Goal: Find specific page/section: Find specific page/section

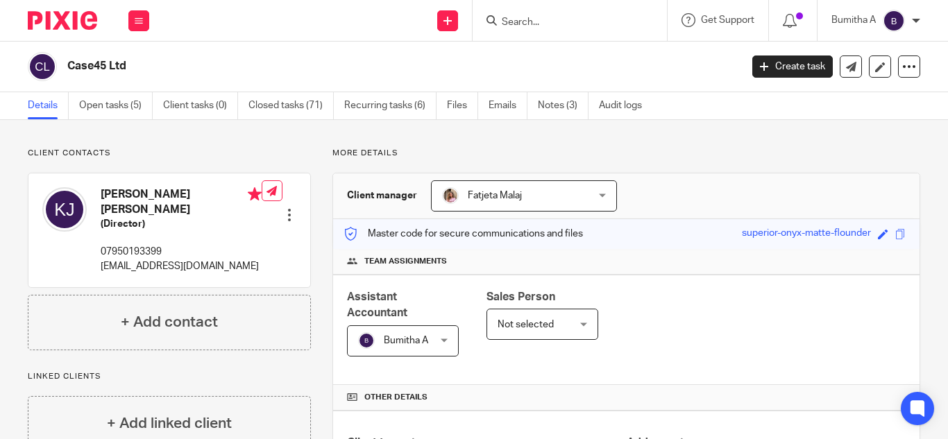
click at [533, 15] on form at bounding box center [574, 20] width 148 height 17
click at [529, 15] on form at bounding box center [574, 20] width 148 height 17
click at [509, 28] on input "Search" at bounding box center [562, 23] width 125 height 12
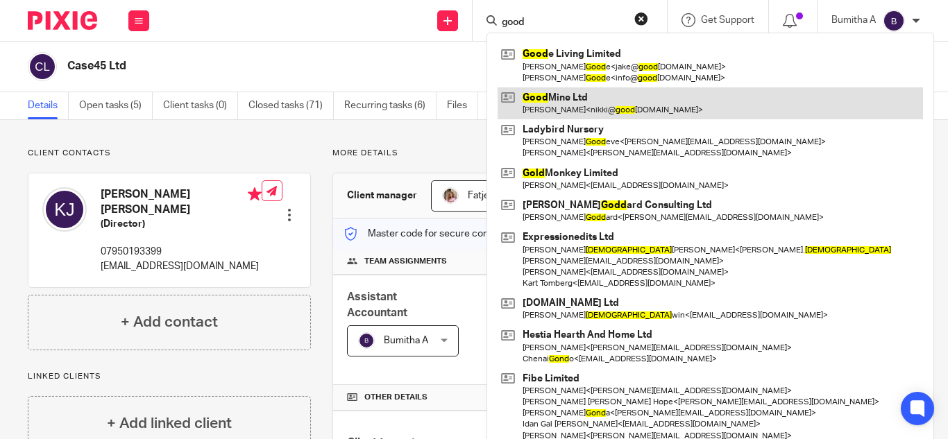
type input "good"
click at [576, 105] on link at bounding box center [709, 103] width 425 height 32
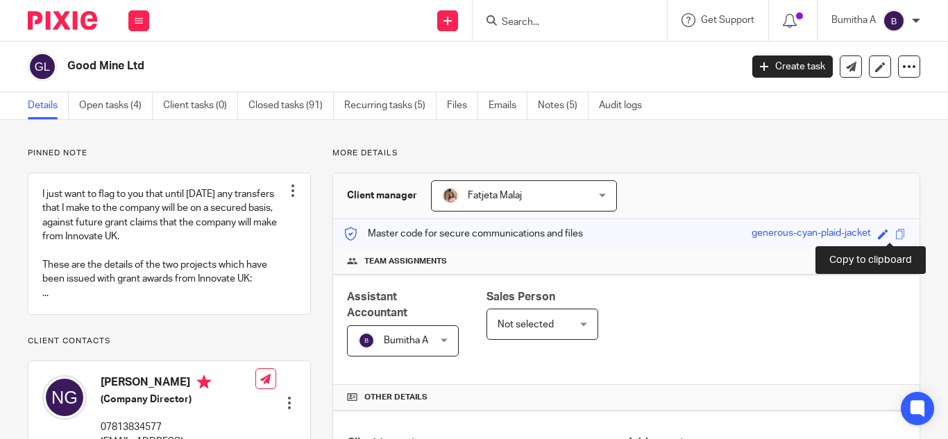
click at [895, 234] on span at bounding box center [900, 234] width 10 height 10
click at [509, 24] on input "Search" at bounding box center [562, 23] width 125 height 12
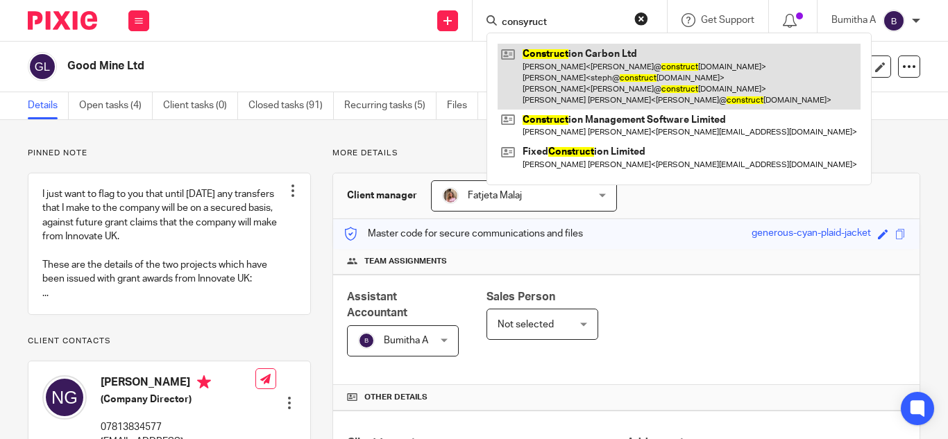
type input "consyruct"
click at [640, 71] on link at bounding box center [678, 77] width 363 height 66
